Goal: Task Accomplishment & Management: Use online tool/utility

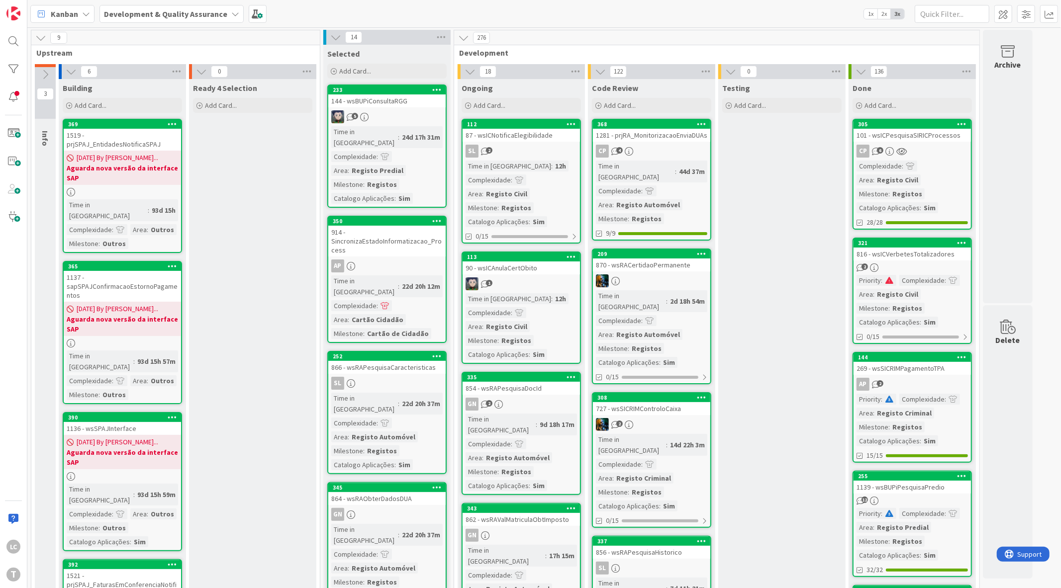
click at [17, 71] on div at bounding box center [13, 69] width 20 height 20
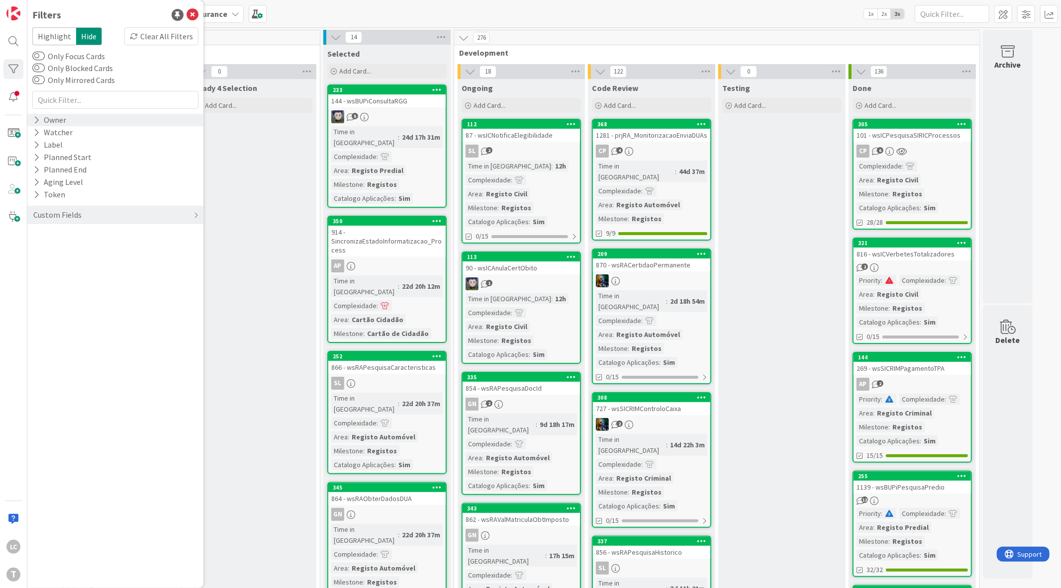
click at [80, 116] on div "Owner" at bounding box center [115, 120] width 176 height 12
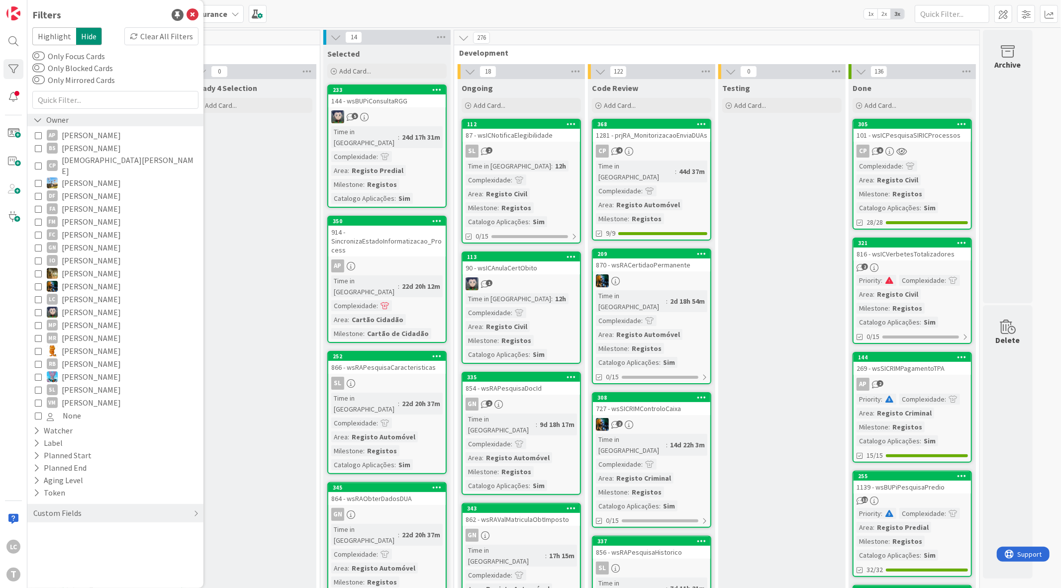
click at [75, 123] on div "Owner" at bounding box center [115, 120] width 176 height 12
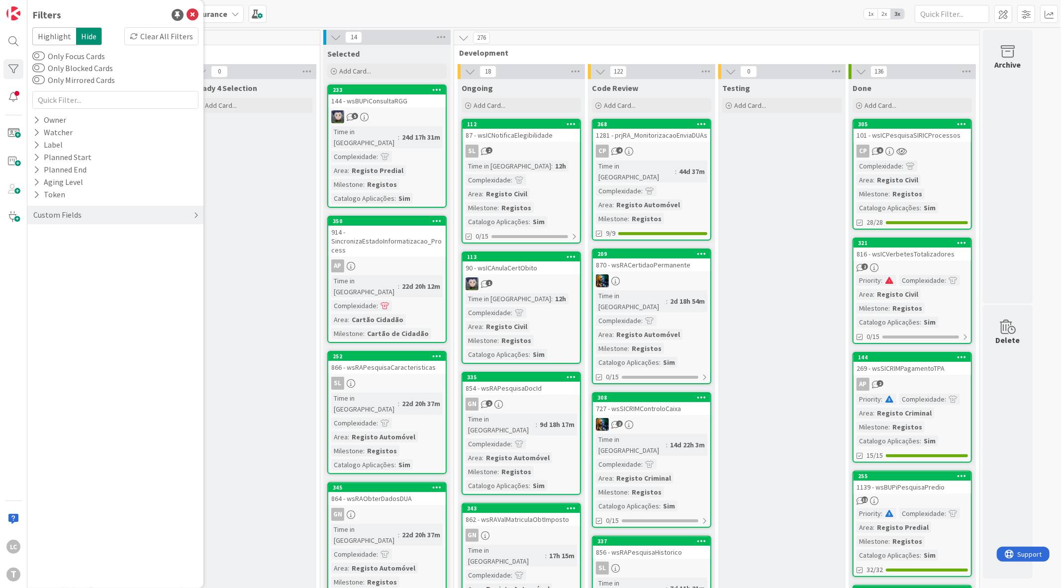
click at [77, 211] on div "Custom Fields" at bounding box center [57, 215] width 50 height 12
click at [78, 237] on div "Priority" at bounding box center [115, 235] width 176 height 12
click at [65, 252] on span "Critical" at bounding box center [65, 250] width 37 height 13
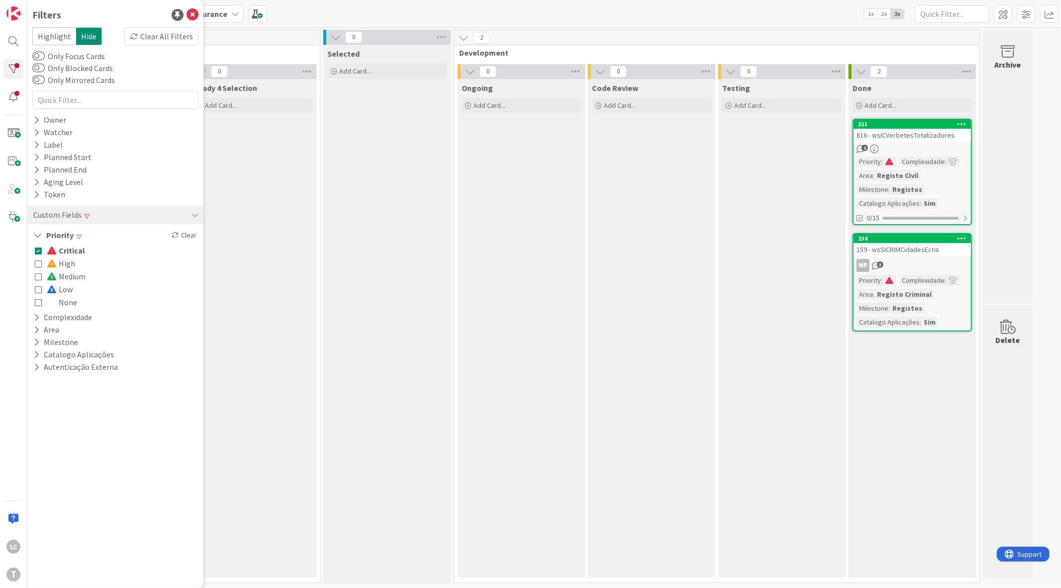
click at [65, 252] on span "Critical" at bounding box center [66, 250] width 38 height 13
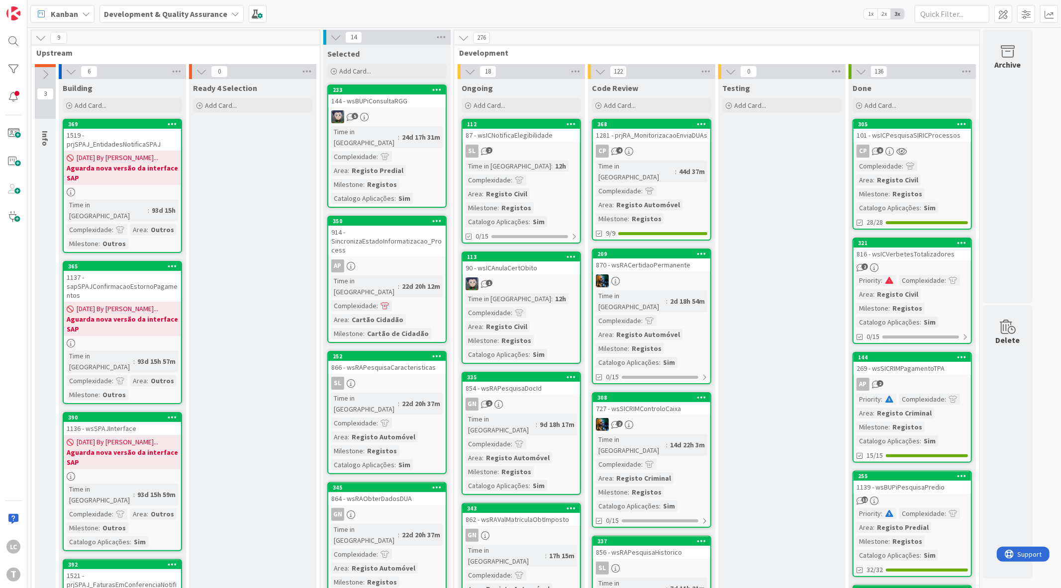
click at [19, 68] on div at bounding box center [13, 69] width 20 height 20
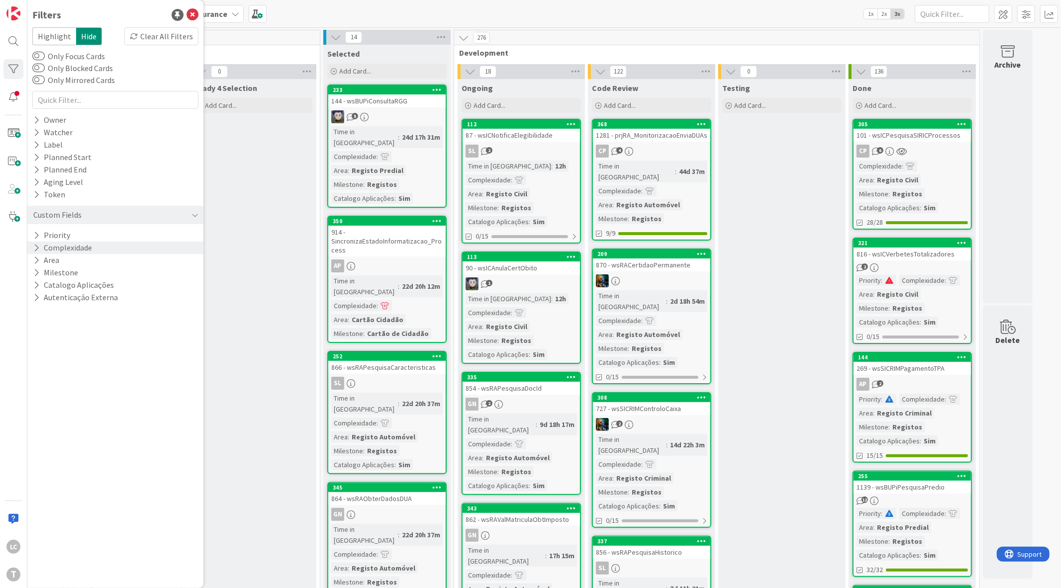
click at [92, 251] on button "Complexidade" at bounding box center [62, 248] width 61 height 12
click at [92, 251] on button "Complexidade" at bounding box center [63, 248] width 63 height 12
click at [87, 237] on div "Priority" at bounding box center [115, 235] width 176 height 12
click at [80, 249] on span "Critical" at bounding box center [65, 250] width 37 height 13
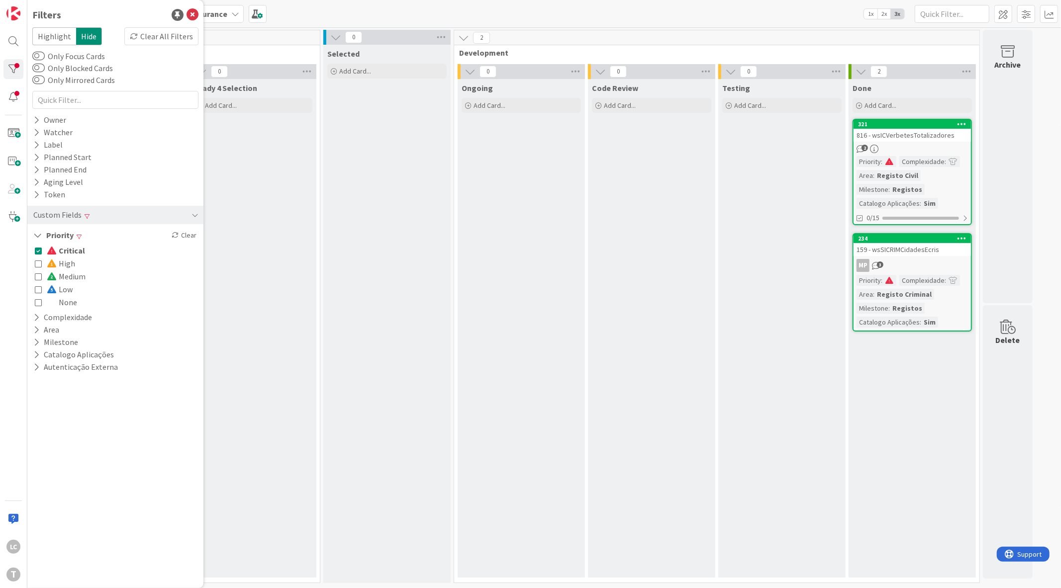
click at [81, 249] on span "Critical" at bounding box center [66, 250] width 38 height 13
